Goal: Find specific page/section: Find specific page/section

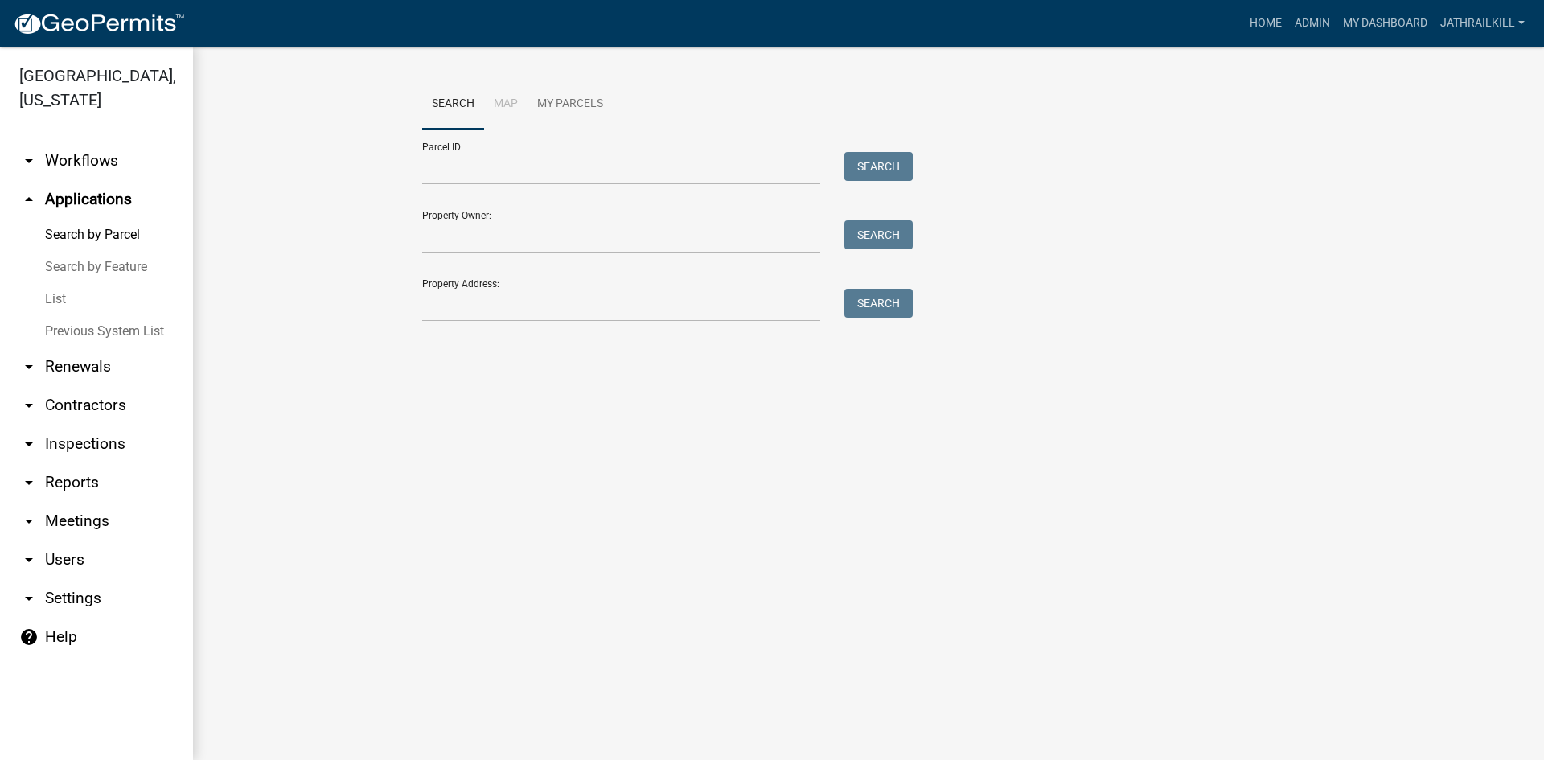
click at [115, 142] on link "arrow_drop_down Workflows" at bounding box center [96, 161] width 193 height 39
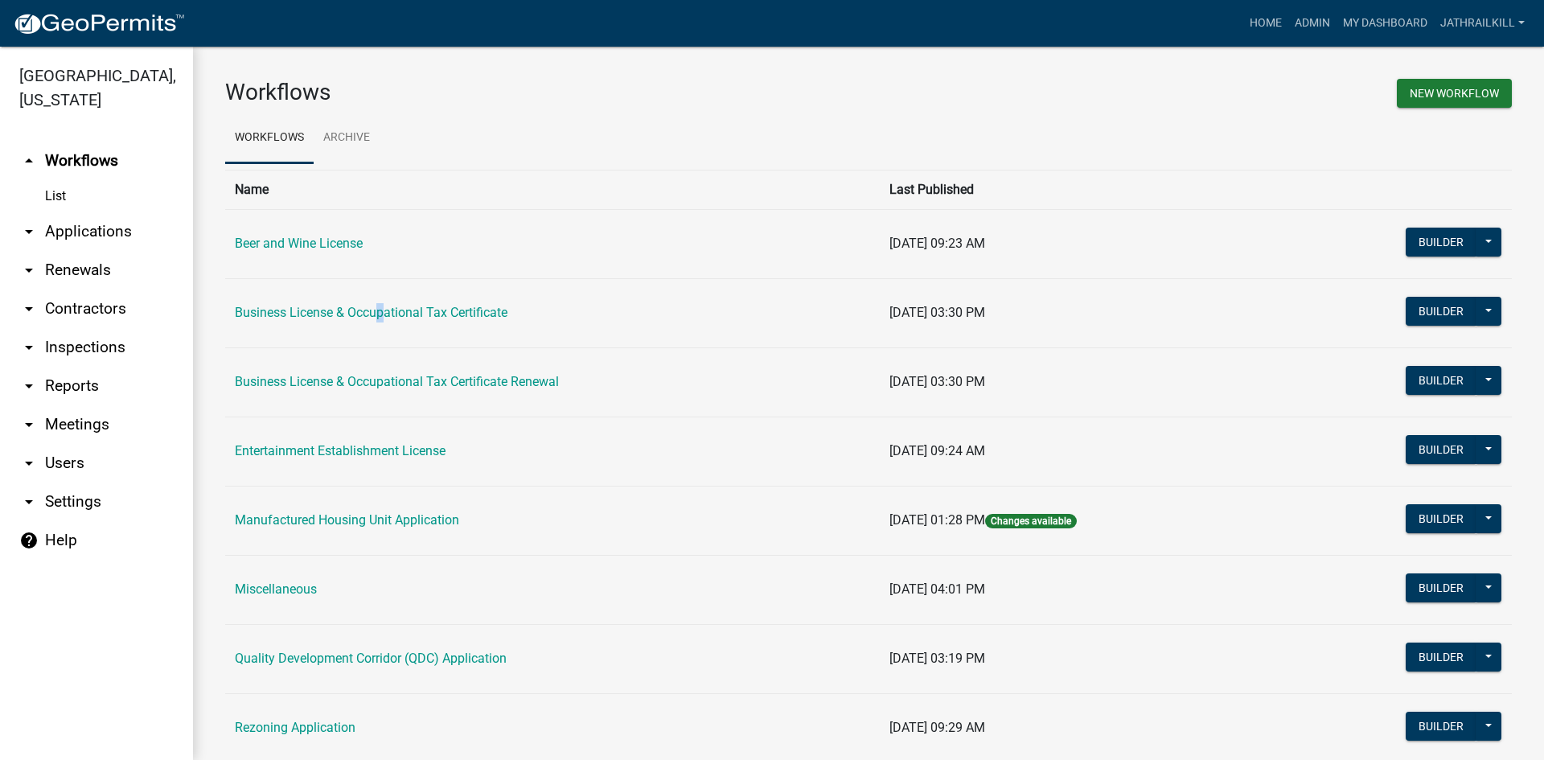
click at [377, 301] on td "Business License & Occupational Tax Certificate" at bounding box center [552, 312] width 655 height 69
click at [387, 312] on link "Business License & Occupational Tax Certificate" at bounding box center [371, 312] width 273 height 15
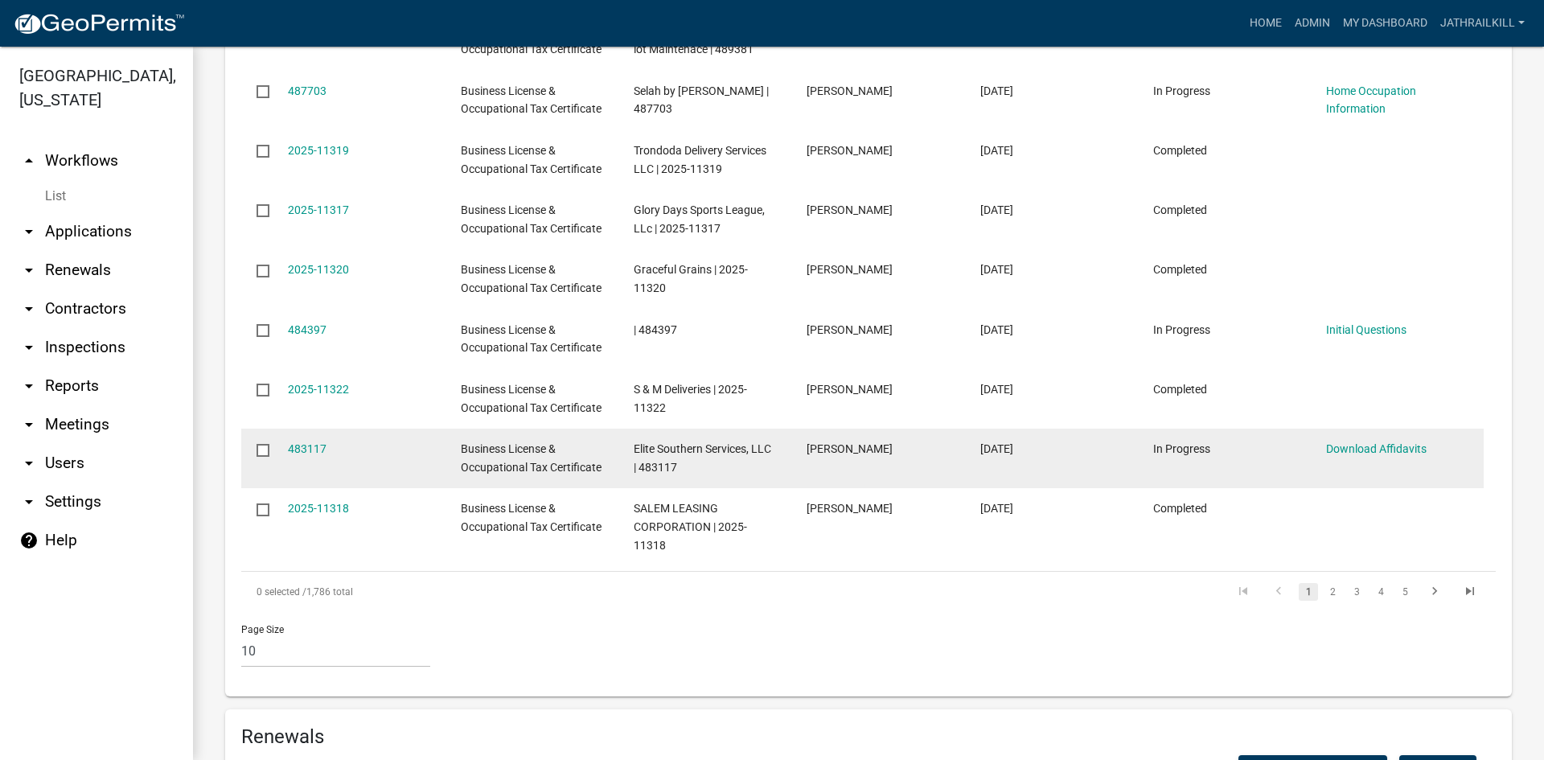
scroll to position [1206, 0]
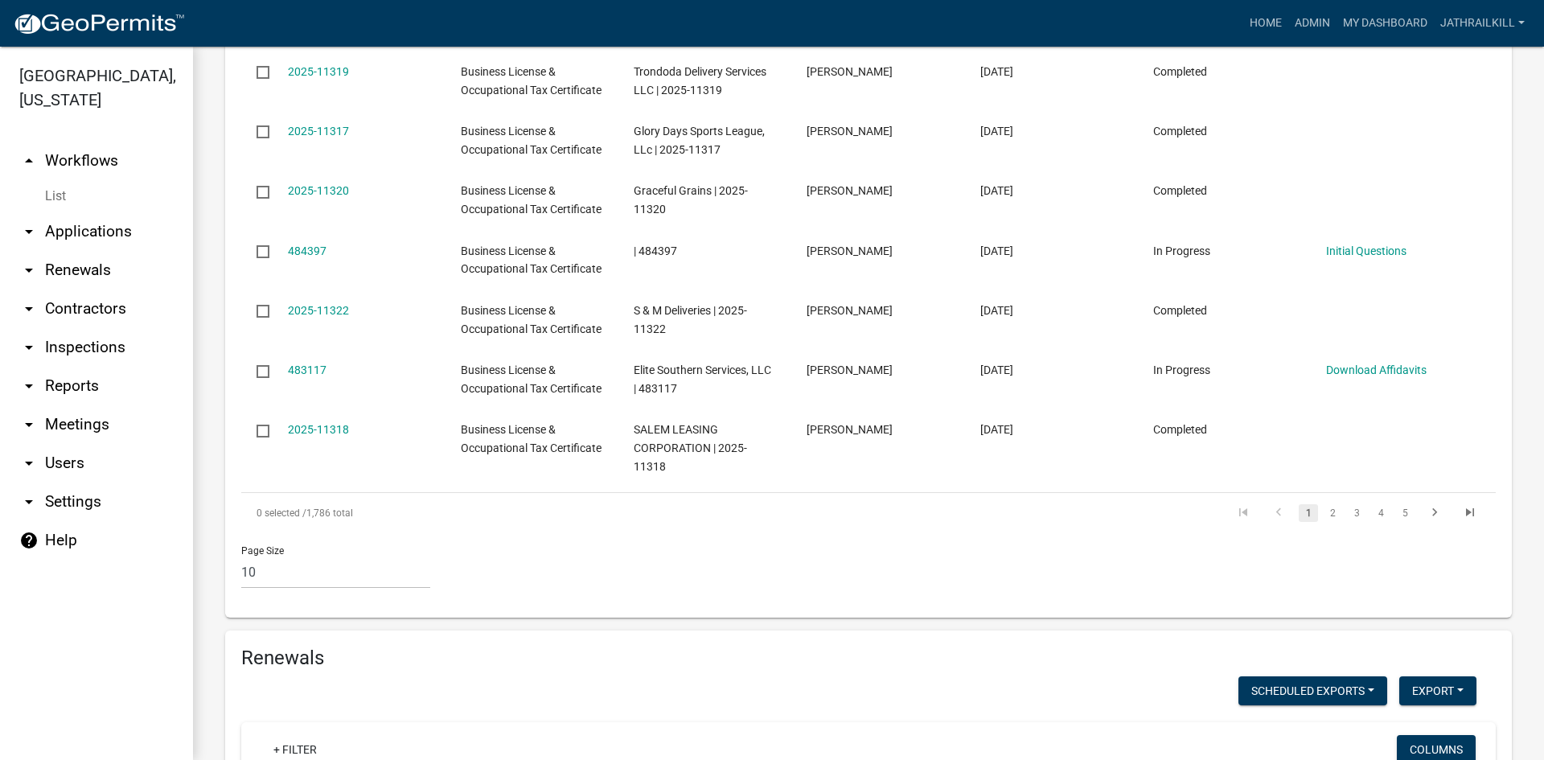
click at [1308, 499] on ul "1 2 3 4 5" at bounding box center [1357, 512] width 262 height 27
click at [1323, 504] on link "2" at bounding box center [1332, 513] width 19 height 18
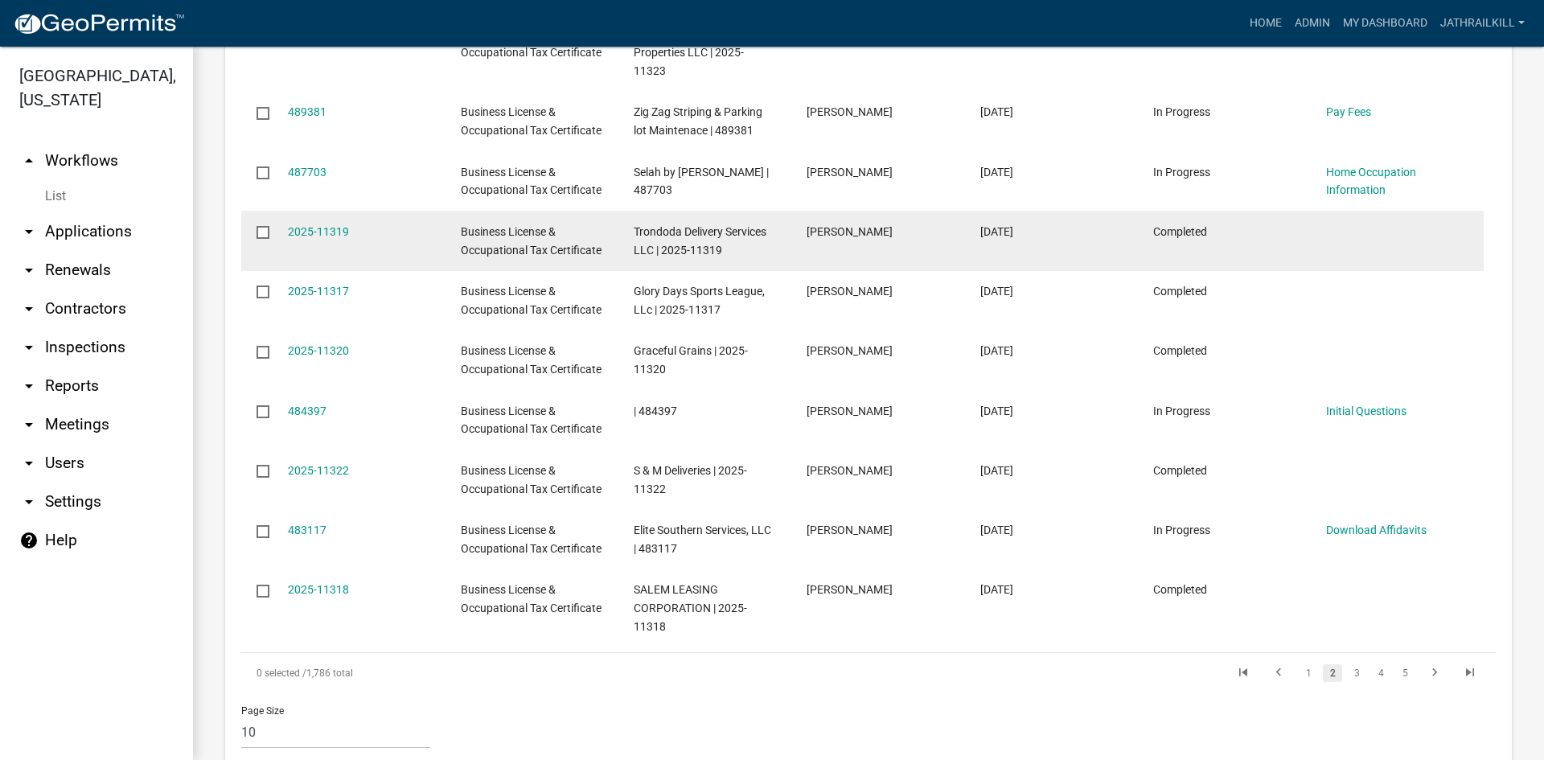
scroll to position [848, 0]
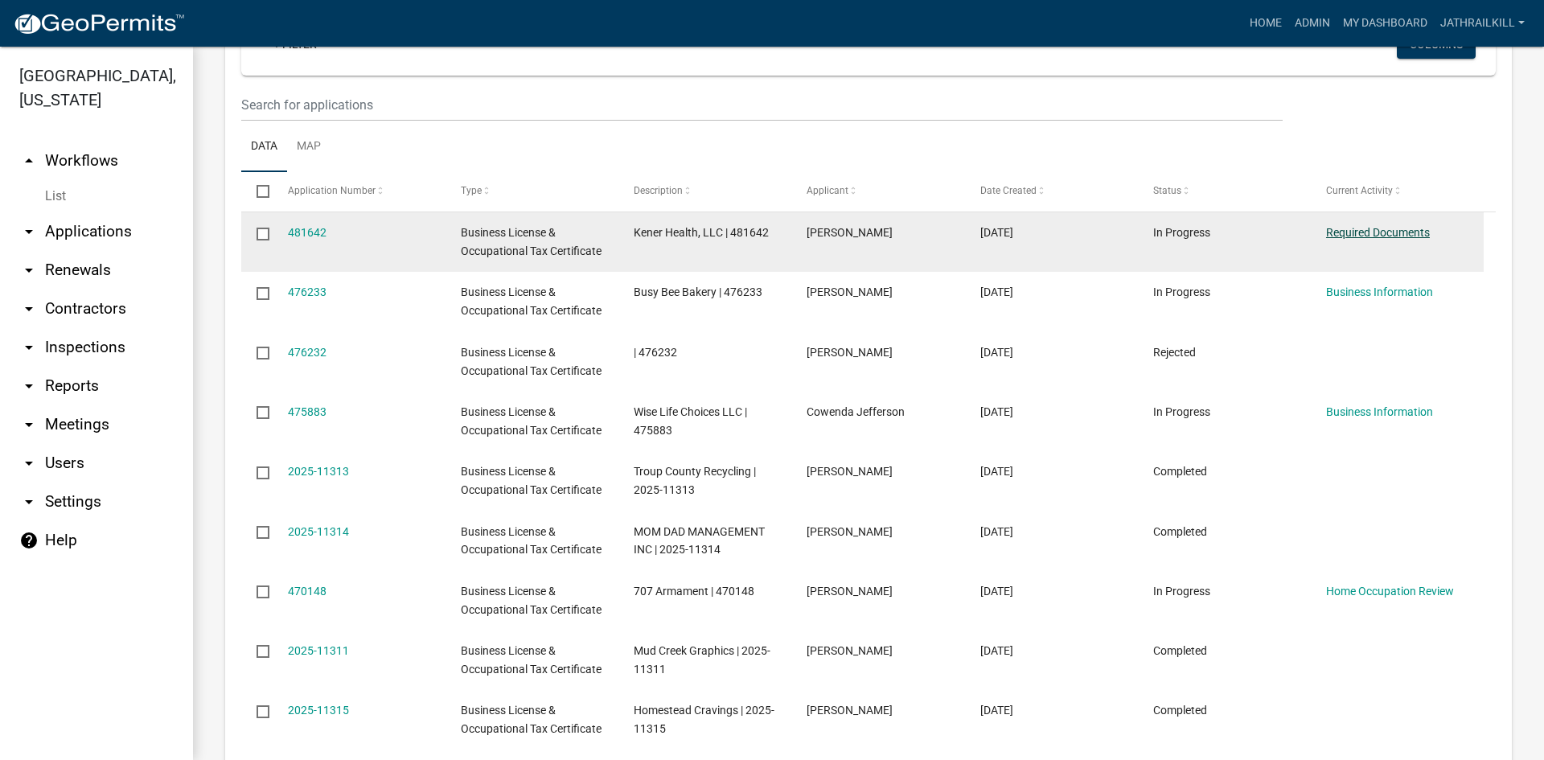
click at [1366, 238] on link "Required Documents" at bounding box center [1378, 232] width 104 height 13
